Goal: Transaction & Acquisition: Purchase product/service

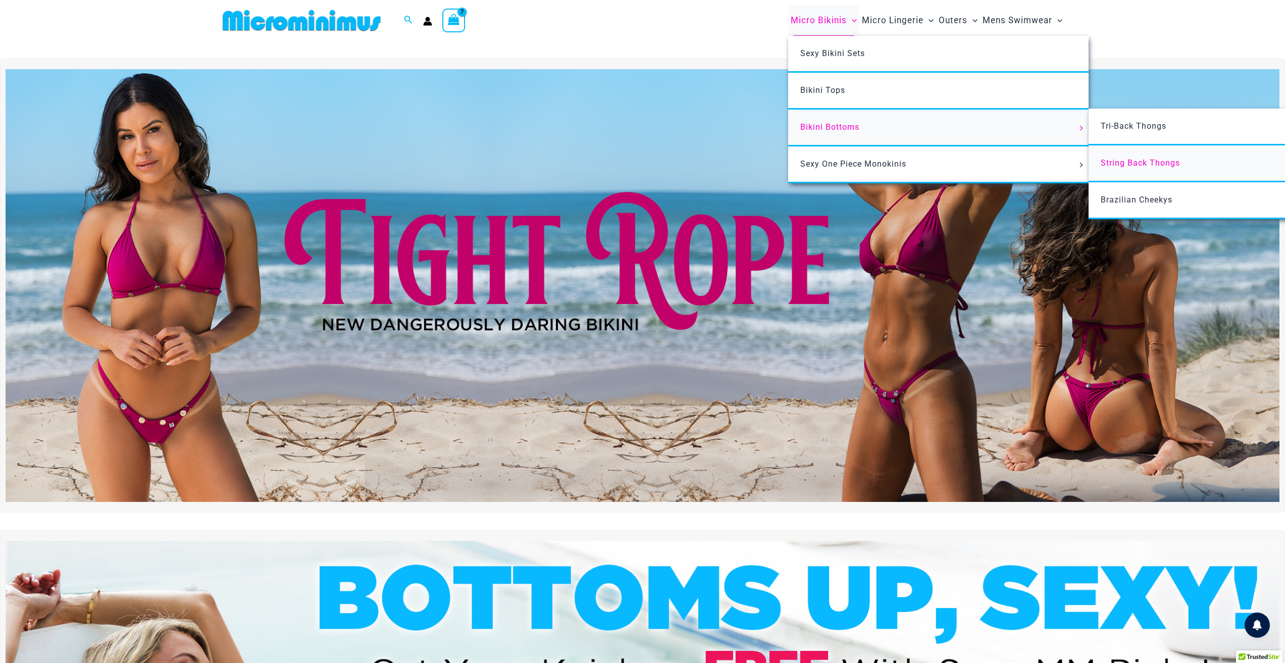
type input "**********"
click at [1117, 159] on span "String Back Thongs" at bounding box center [1140, 163] width 79 height 10
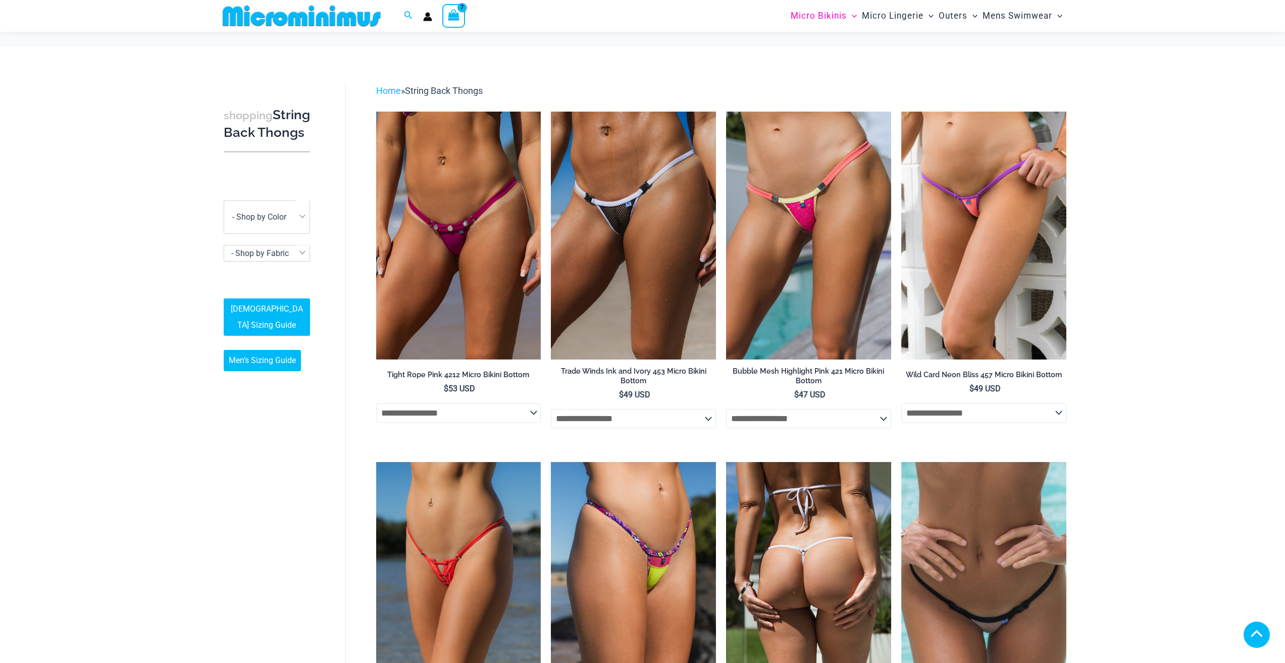
scroll to position [288, 0]
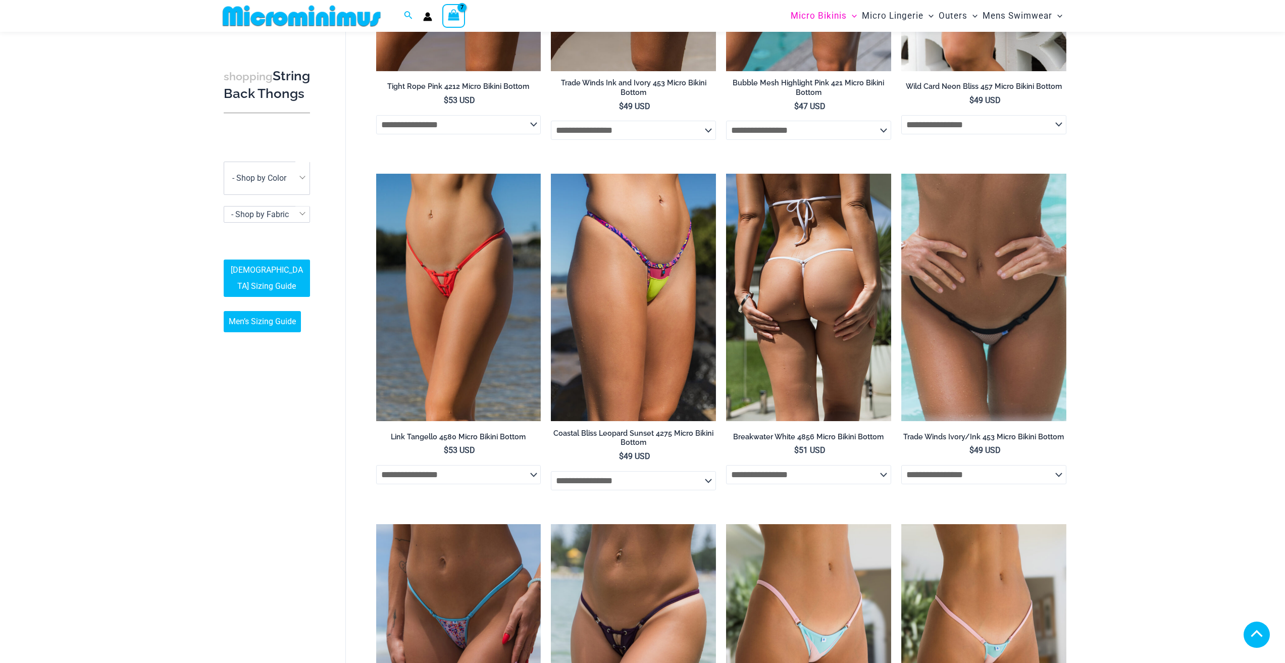
type input "**********"
click at [805, 318] on img at bounding box center [808, 297] width 165 height 247
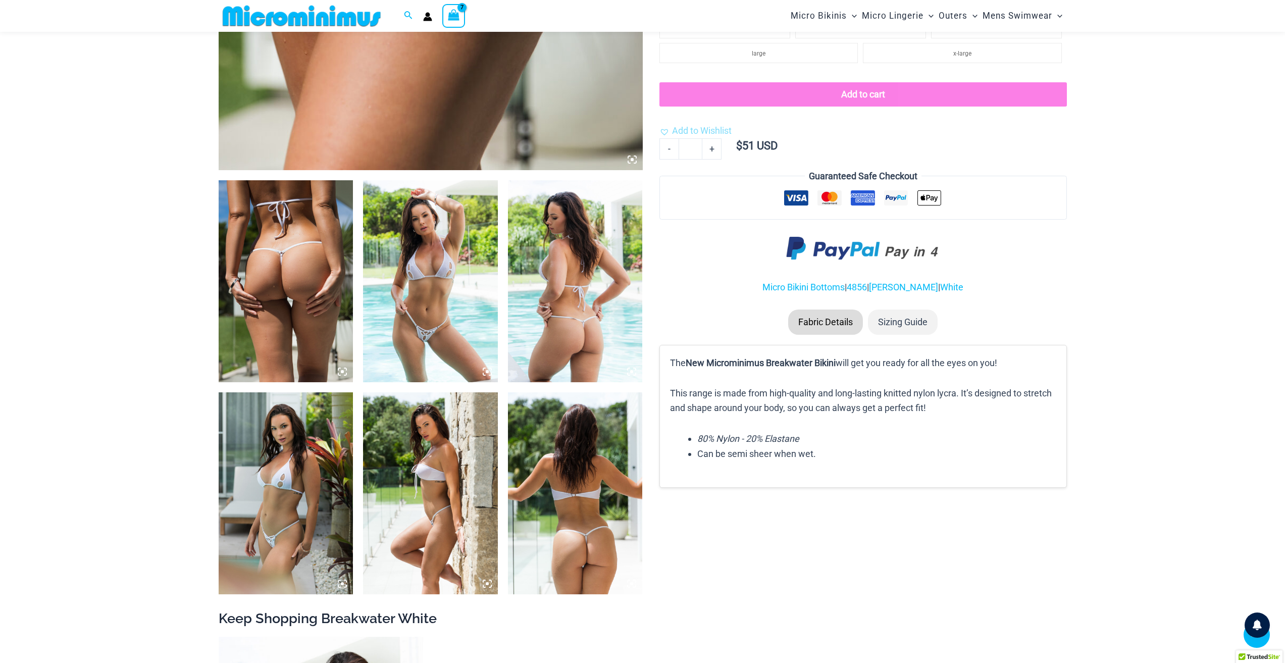
scroll to position [546, 0]
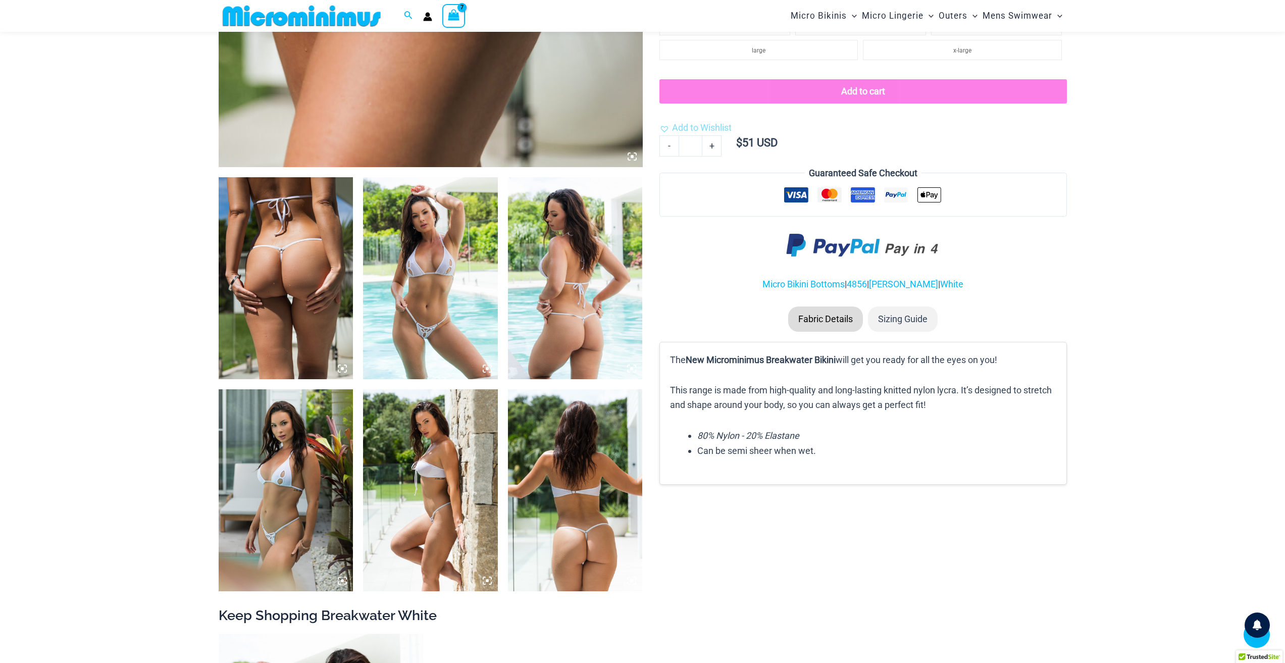
type input "**********"
click at [431, 308] on img at bounding box center [430, 278] width 135 height 202
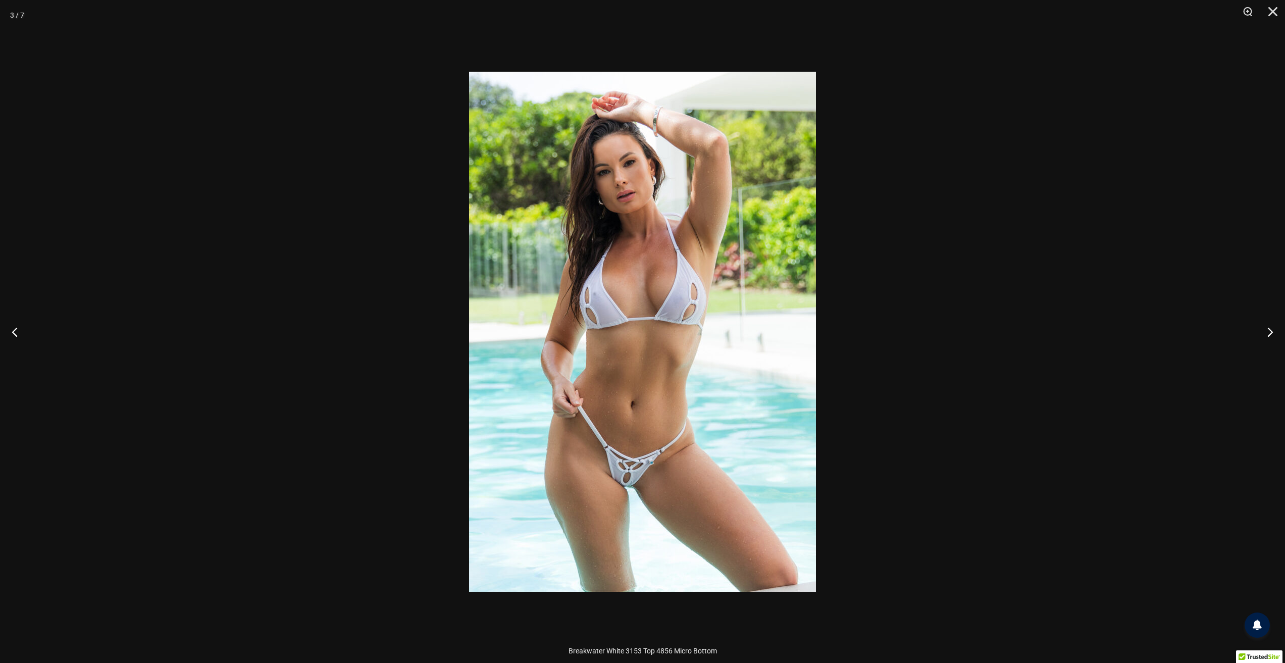
click at [978, 219] on div at bounding box center [642, 331] width 1285 height 663
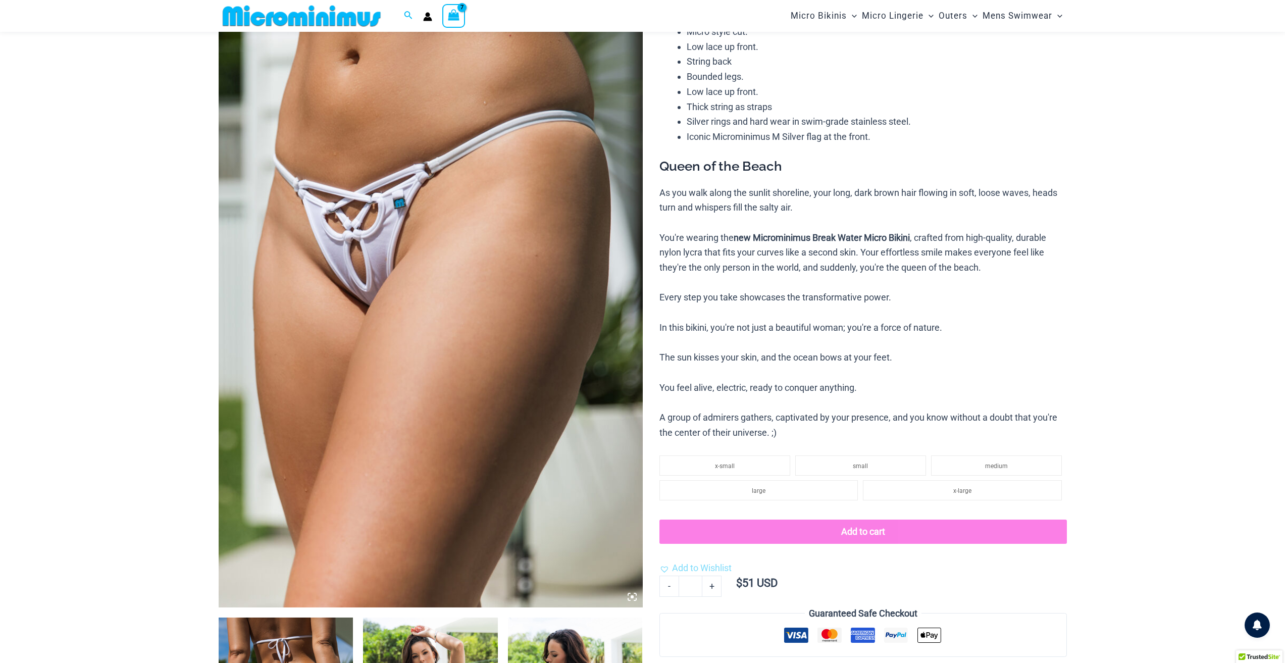
scroll to position [92, 0]
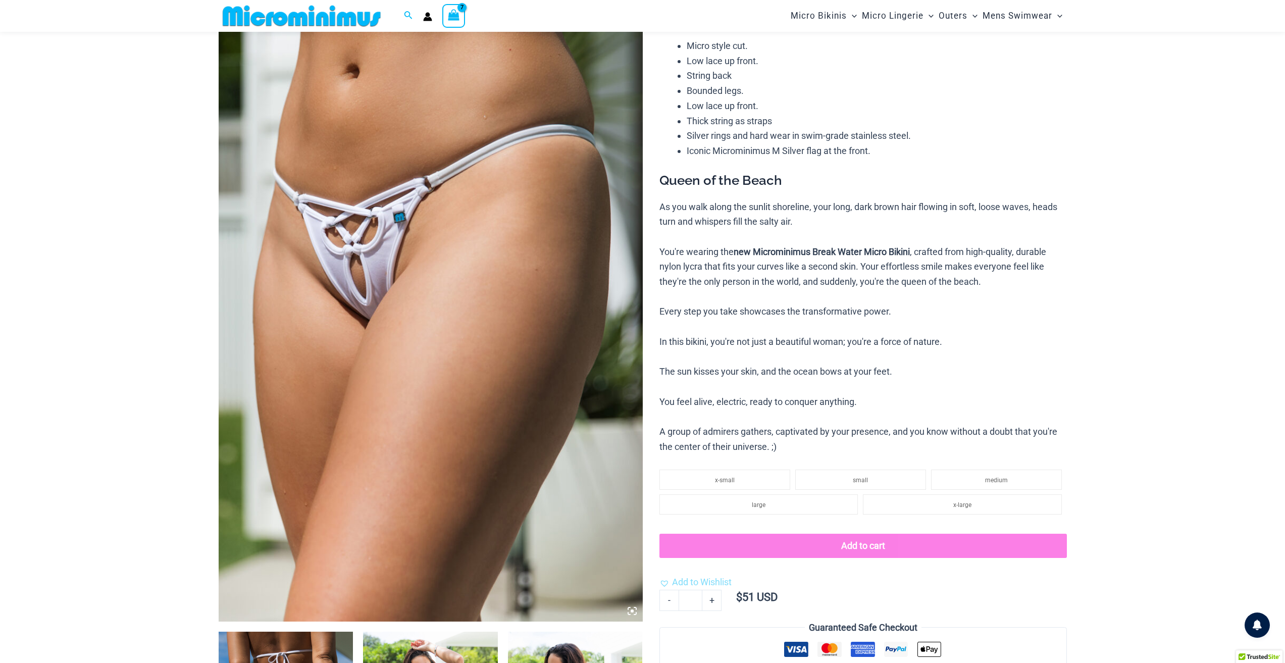
click at [415, 223] on img at bounding box center [431, 303] width 424 height 636
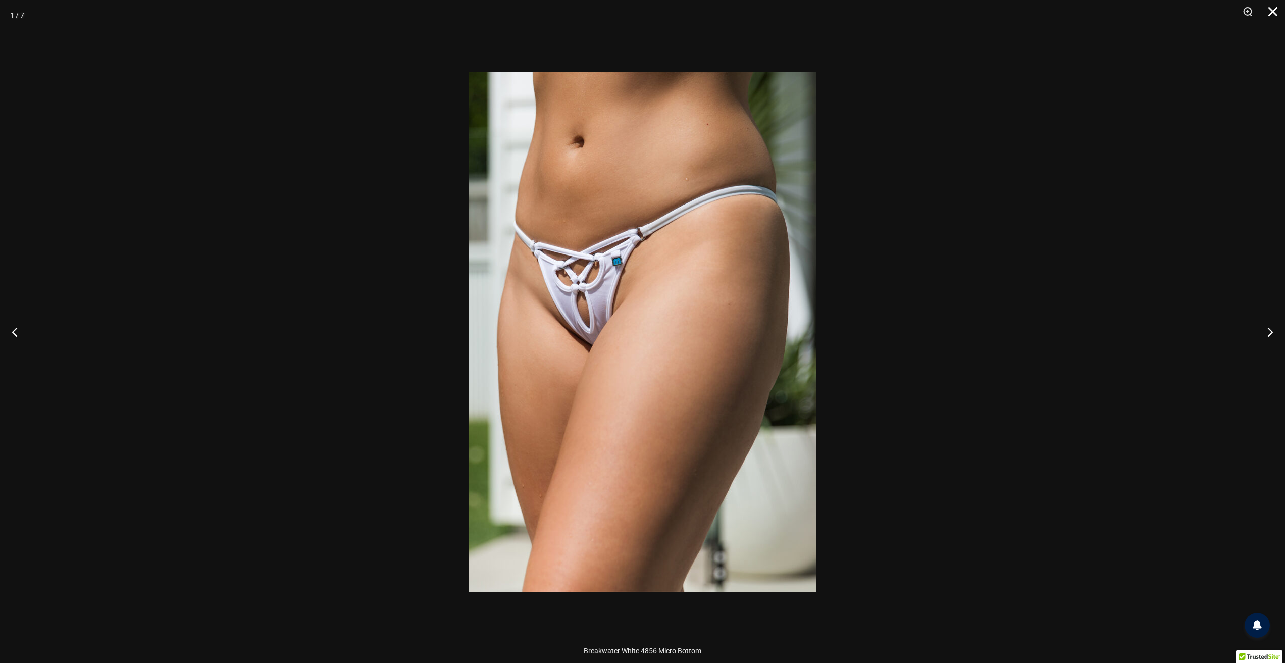
click at [1270, 9] on button "Close" at bounding box center [1269, 15] width 25 height 30
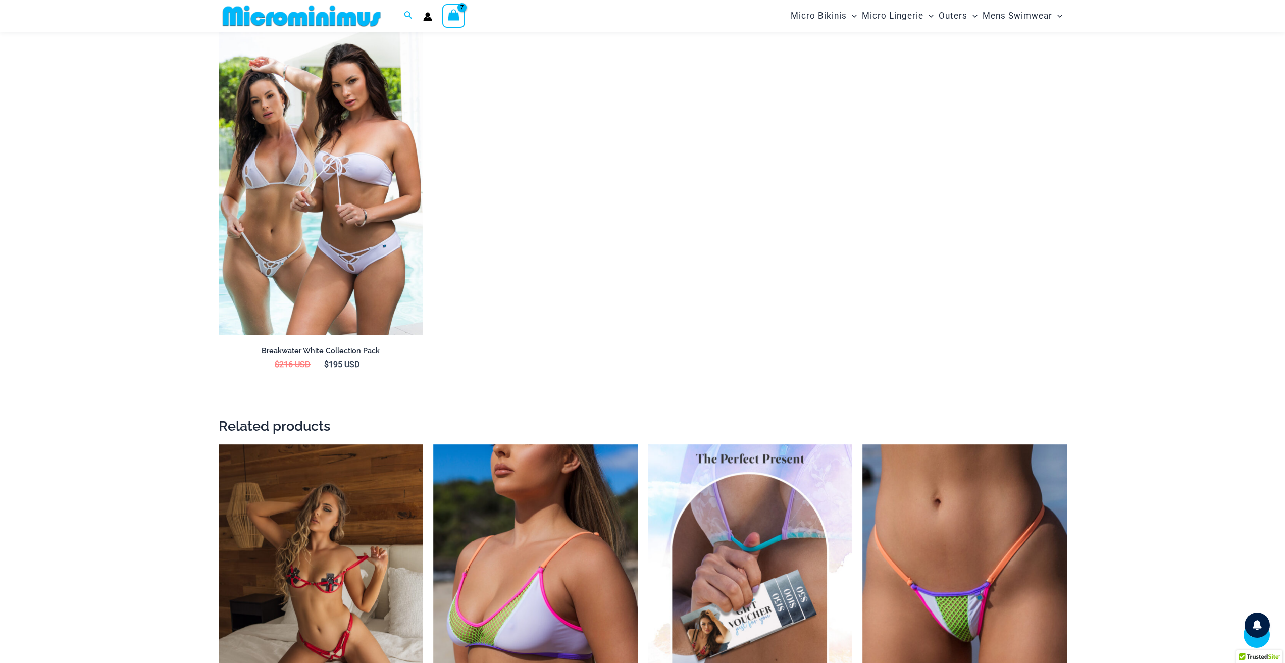
scroll to position [1153, 0]
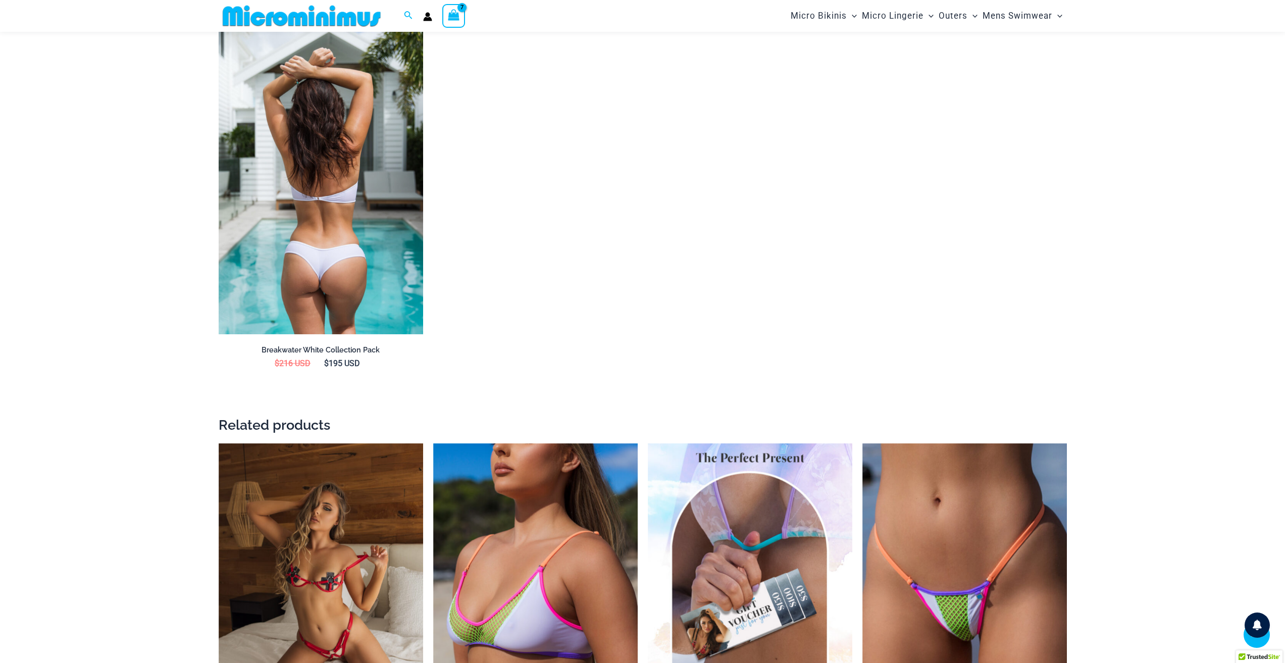
click at [360, 271] on img at bounding box center [321, 181] width 205 height 307
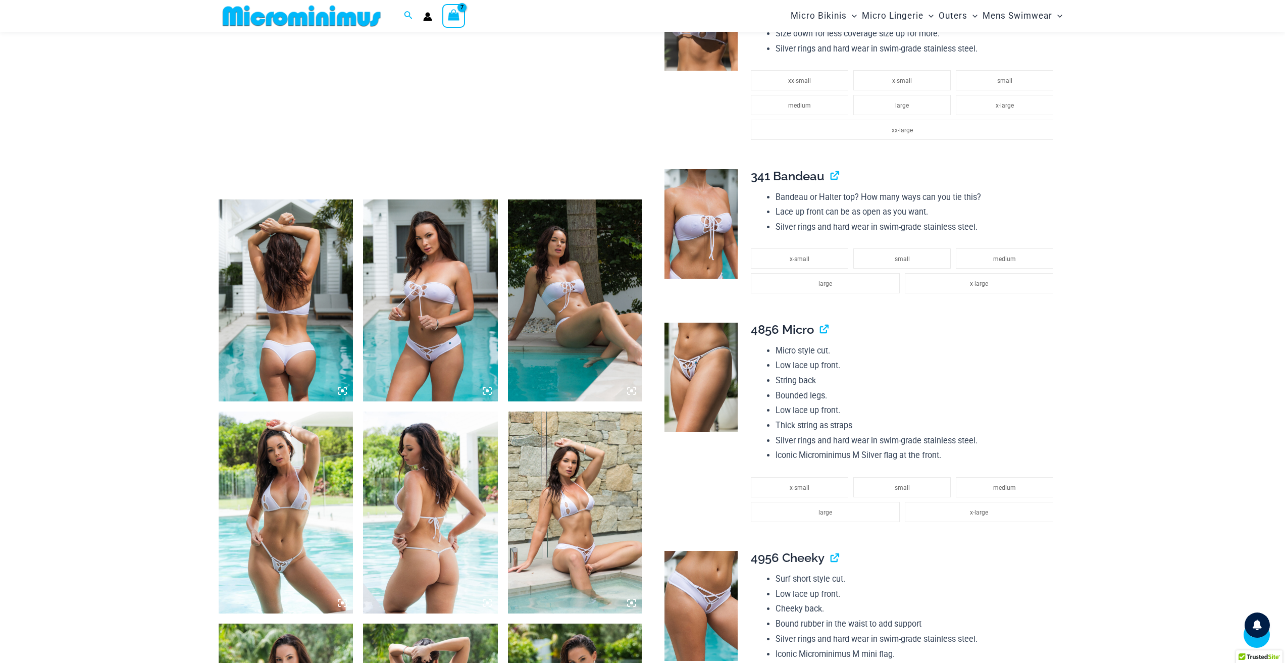
scroll to position [546, 0]
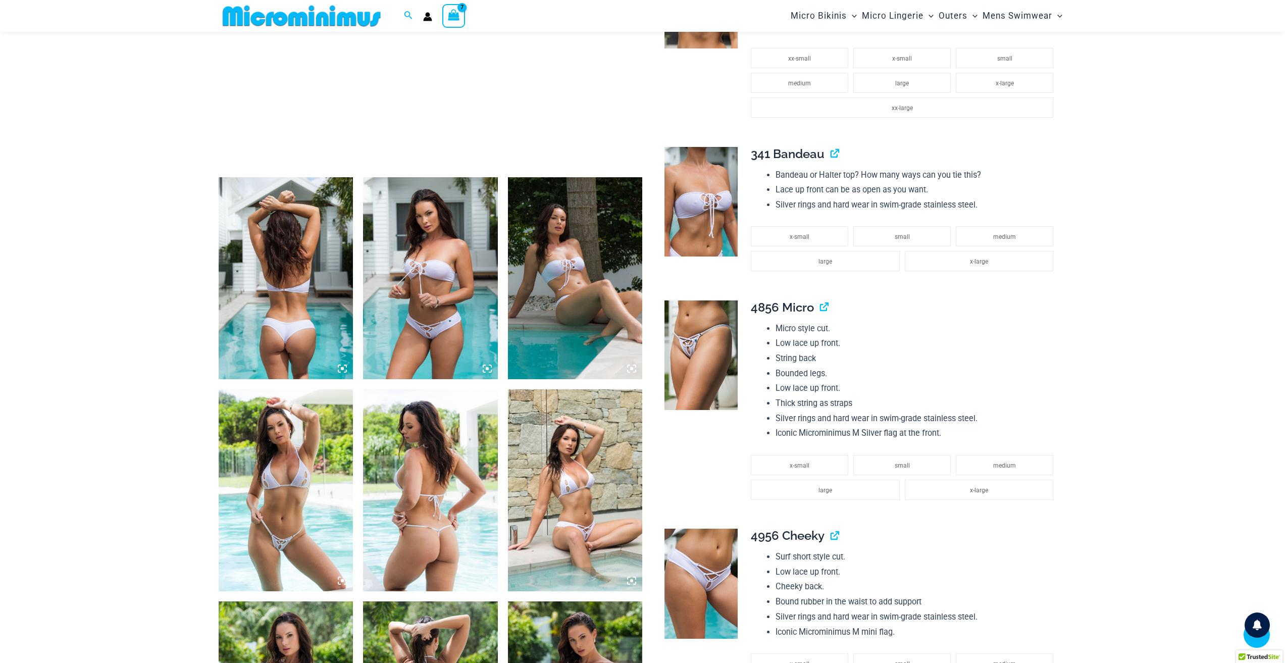
type input "**********"
click at [414, 353] on img at bounding box center [430, 278] width 135 height 202
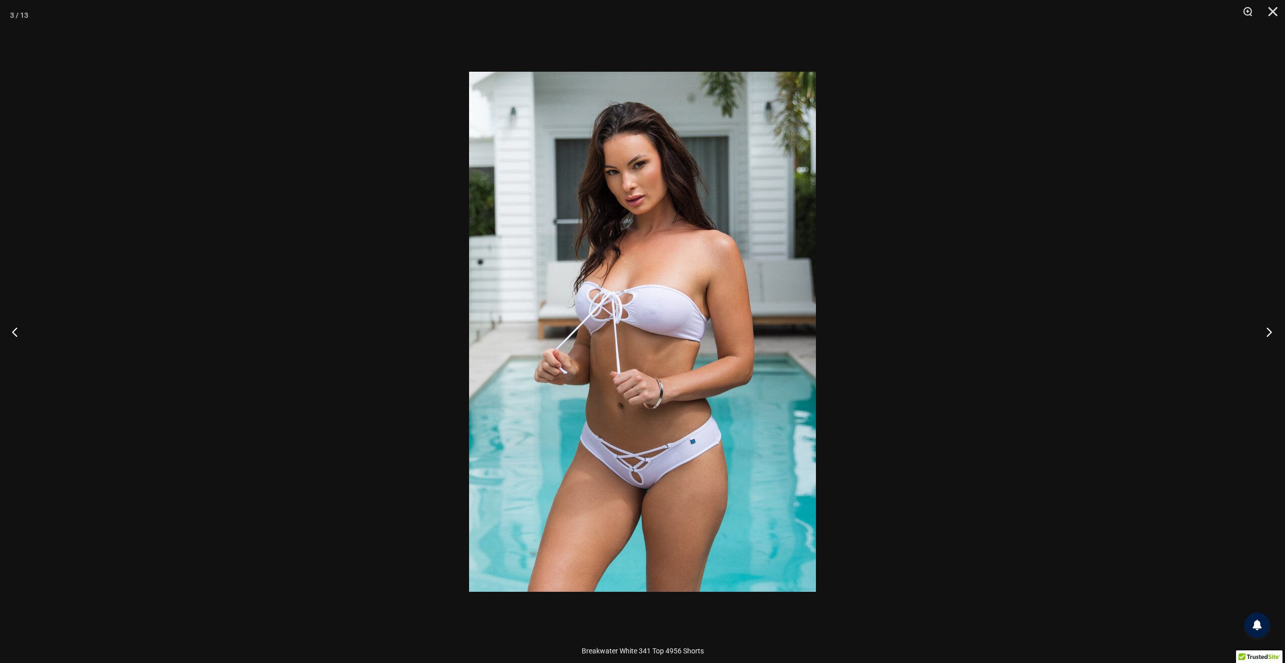
click at [1266, 333] on button "Next" at bounding box center [1266, 332] width 38 height 51
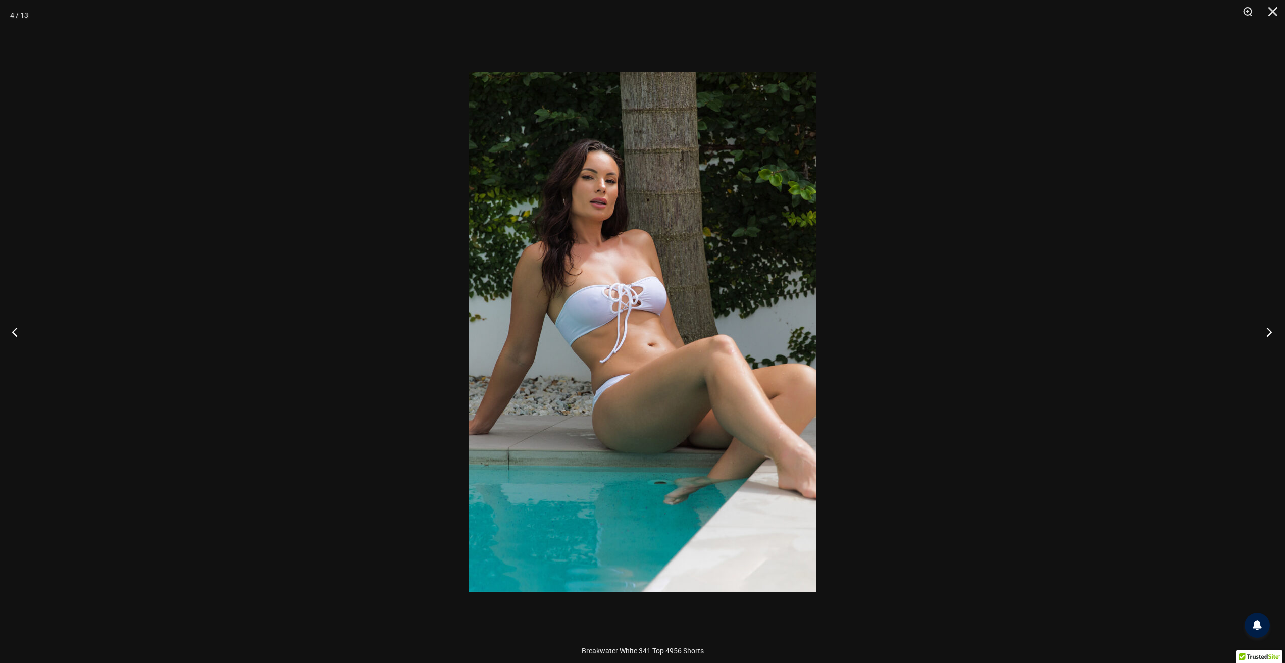
click at [1266, 333] on button "Next" at bounding box center [1266, 332] width 38 height 51
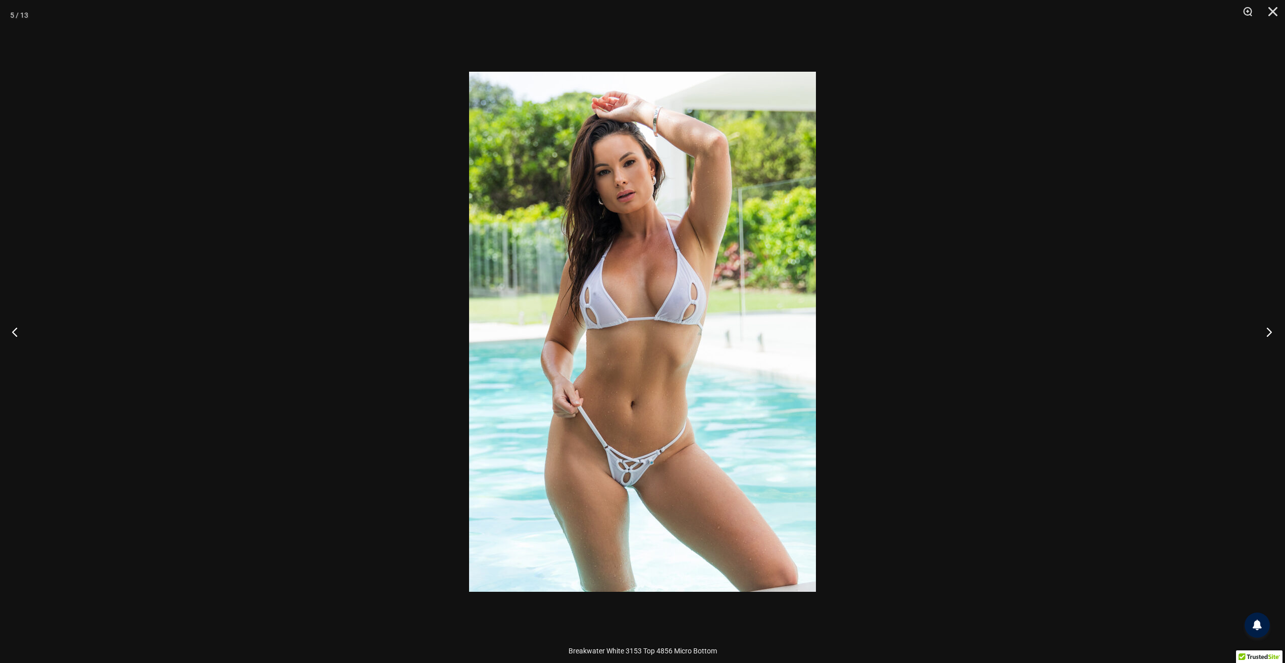
click at [1266, 333] on button "Next" at bounding box center [1266, 332] width 38 height 51
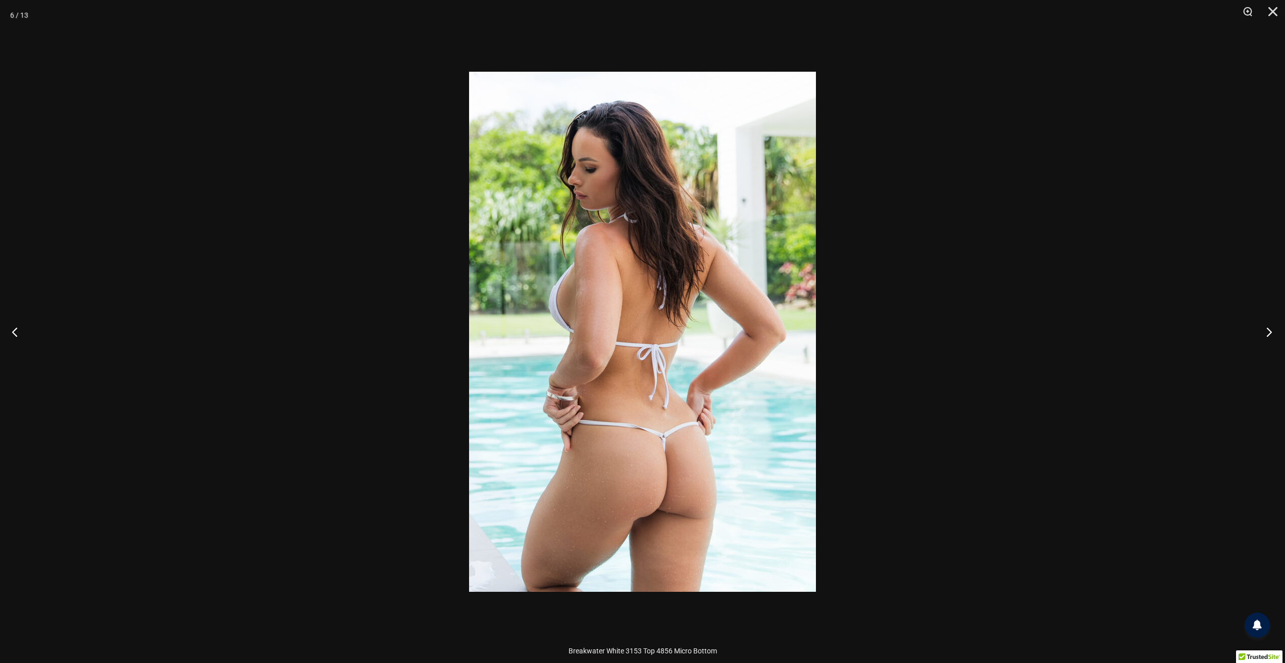
click at [1266, 333] on button "Next" at bounding box center [1266, 332] width 38 height 51
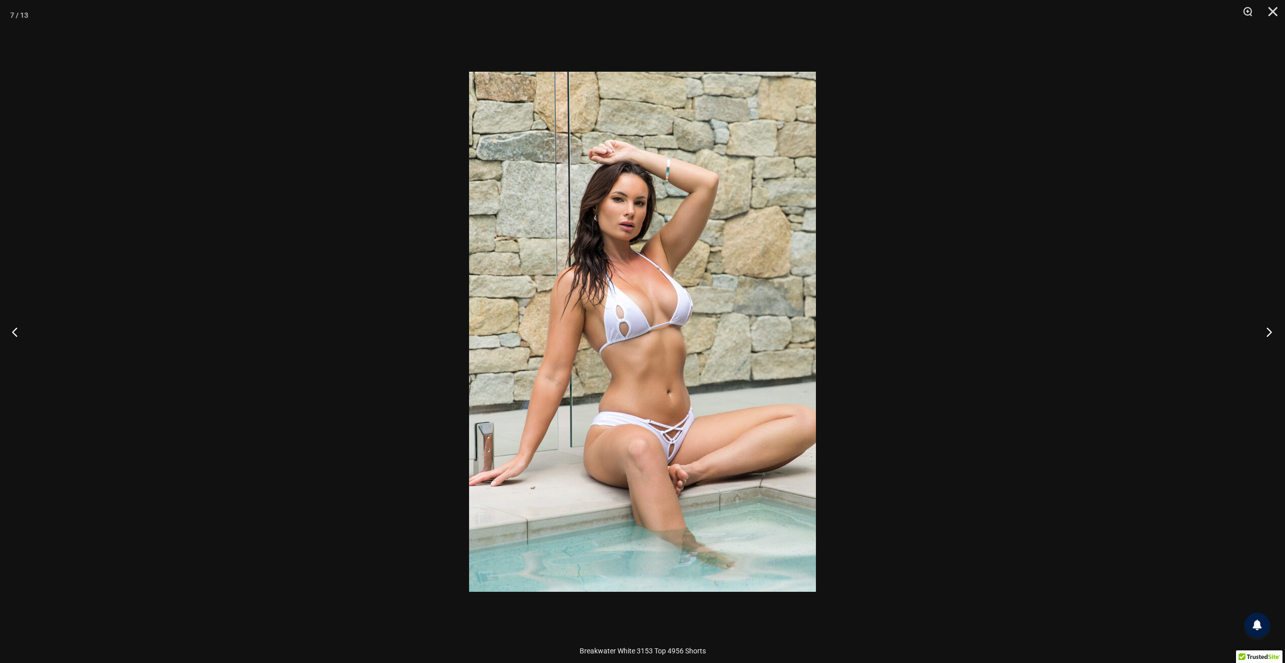
click at [1266, 333] on button "Next" at bounding box center [1266, 332] width 38 height 51
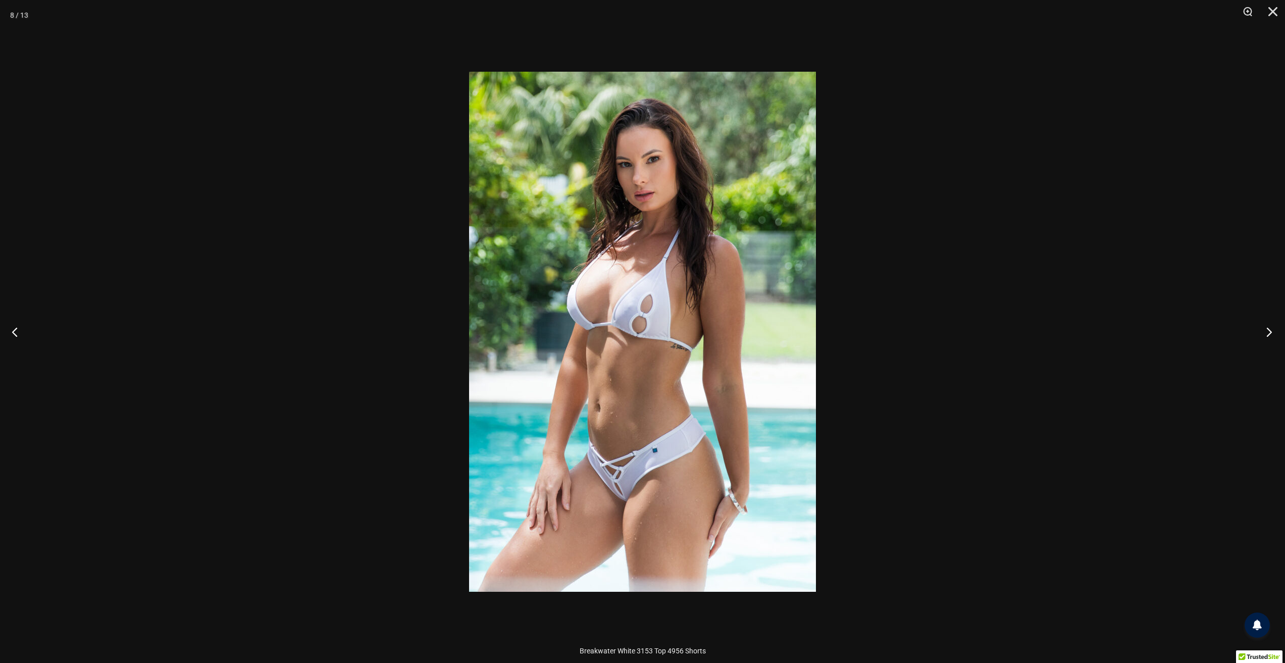
click at [1266, 333] on button "Next" at bounding box center [1266, 332] width 38 height 51
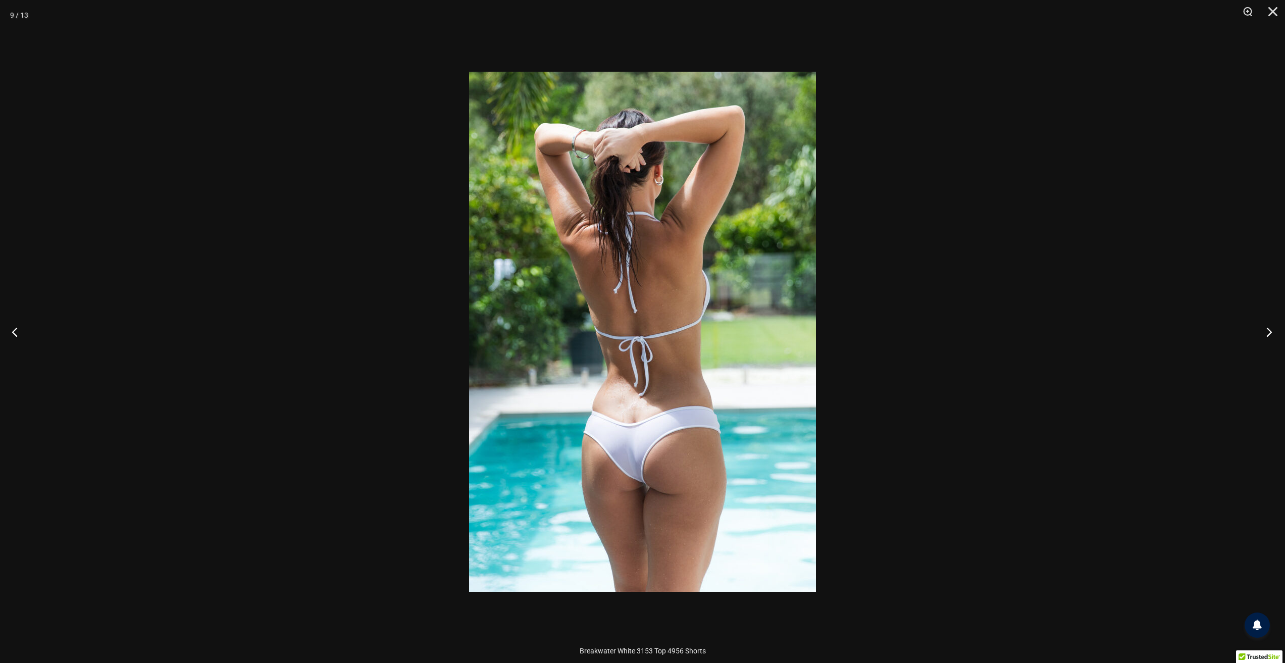
click at [1266, 333] on button "Next" at bounding box center [1266, 332] width 38 height 51
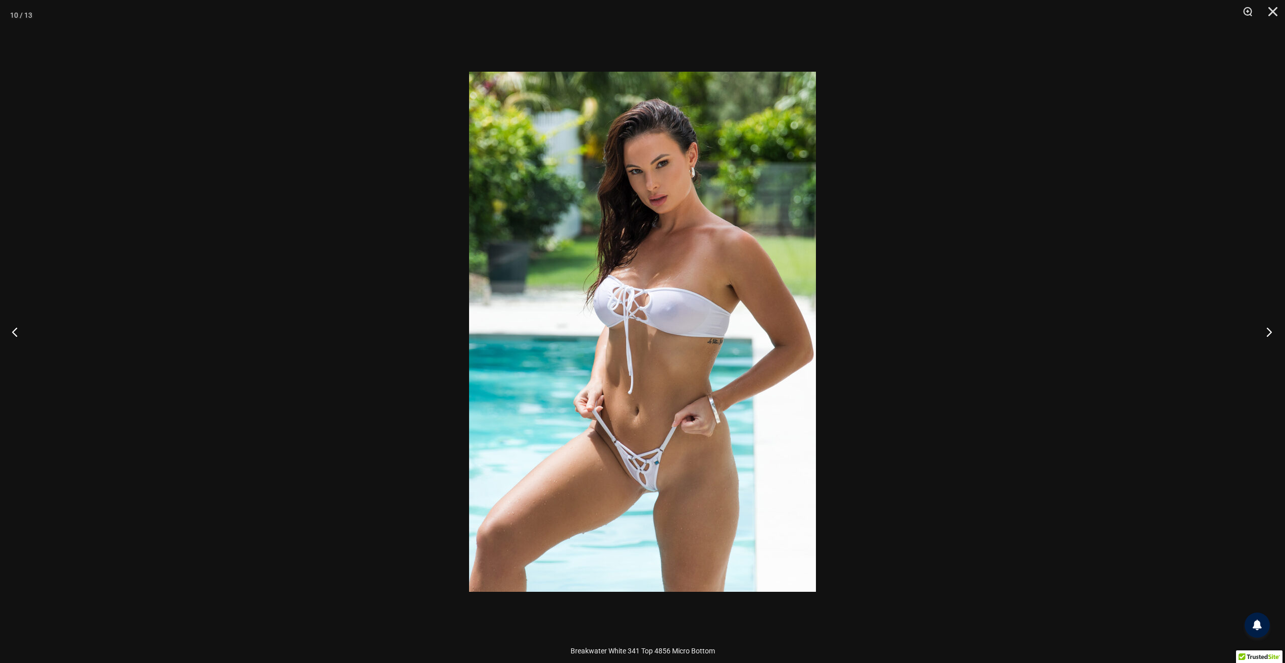
click at [1266, 333] on button "Next" at bounding box center [1266, 332] width 38 height 51
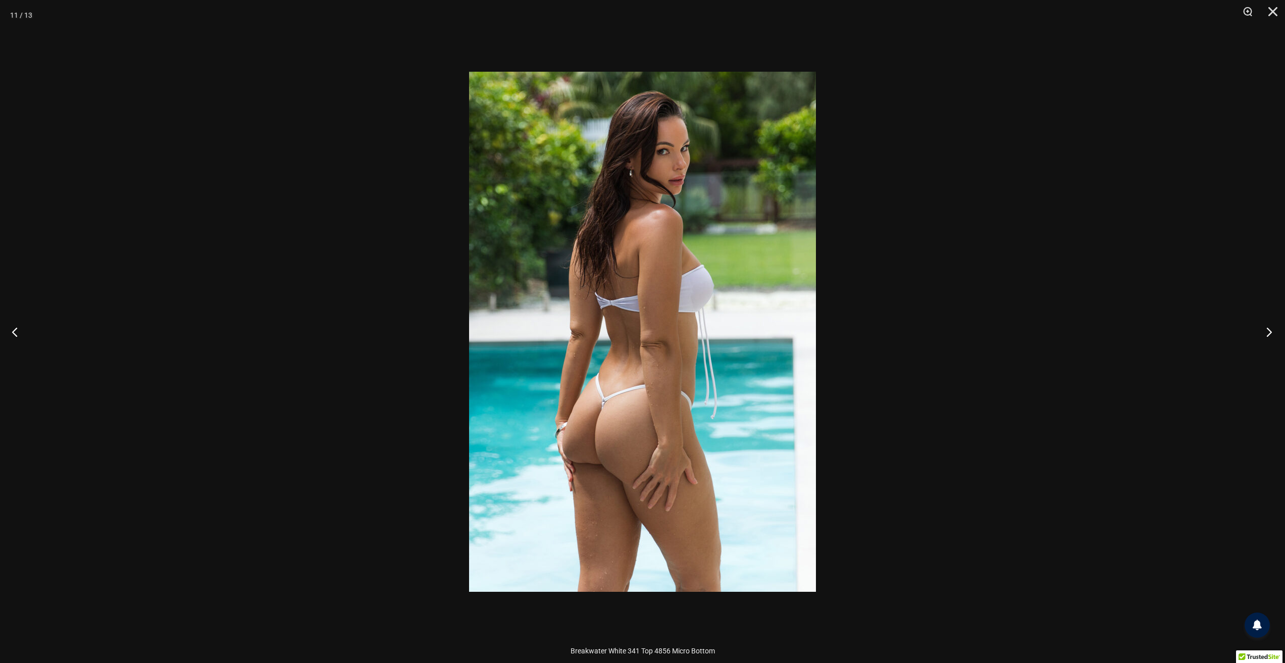
click at [1266, 333] on button "Next" at bounding box center [1266, 332] width 38 height 51
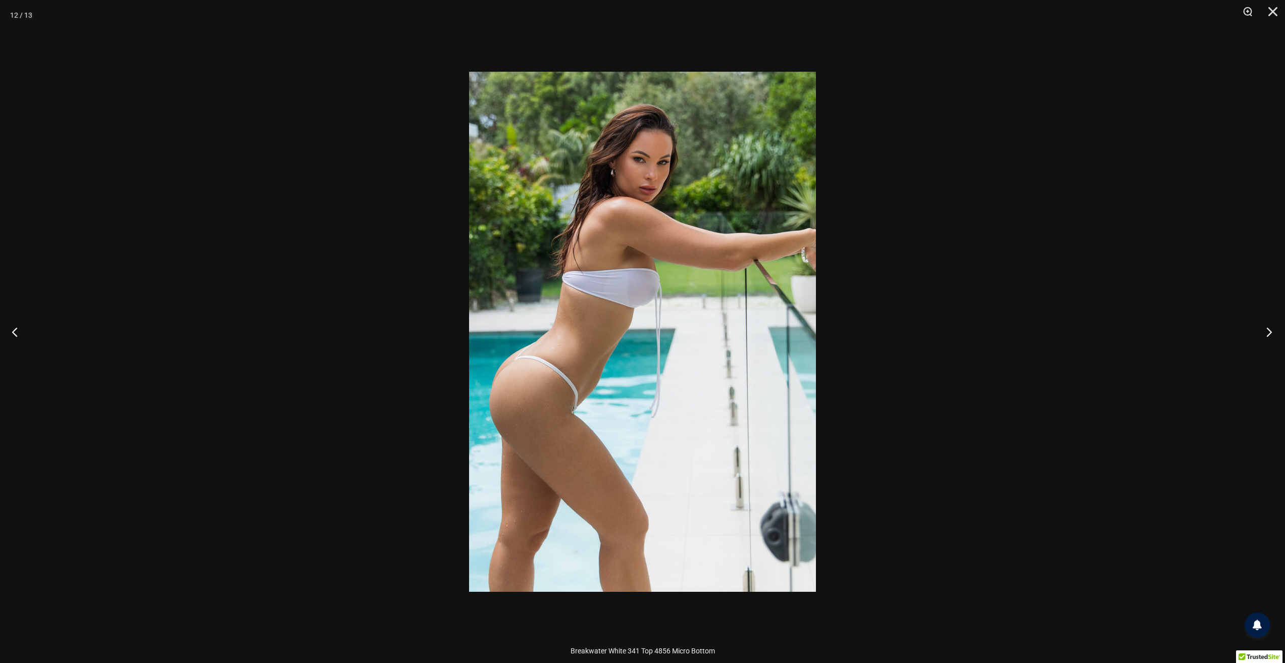
click at [1266, 333] on button "Next" at bounding box center [1266, 332] width 38 height 51
